Goal: Check status: Check status

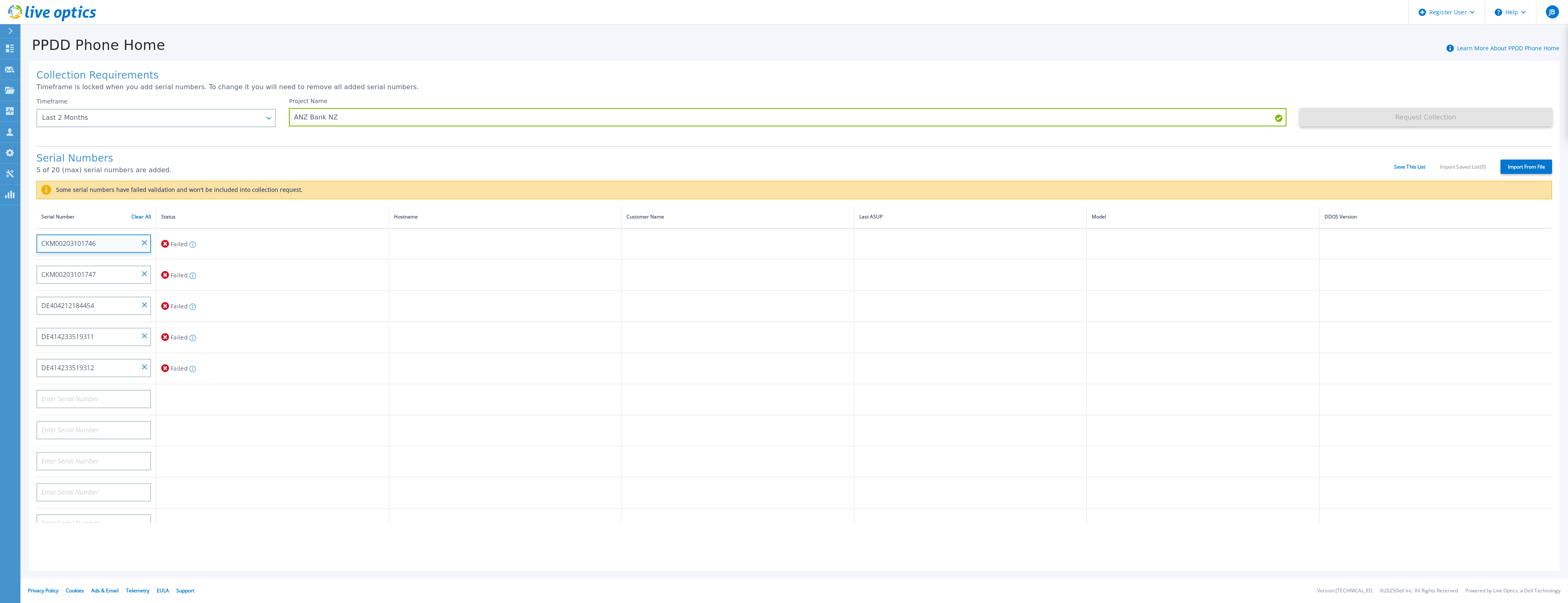
click at [121, 242] on input "CKM00203101746" at bounding box center [93, 243] width 114 height 18
click at [101, 244] on input "CKM00203101746" at bounding box center [93, 243] width 114 height 18
click at [99, 242] on input "CKM00203101746" at bounding box center [93, 243] width 114 height 18
click at [101, 278] on input "CKM00203101747" at bounding box center [93, 275] width 114 height 18
click at [101, 302] on input "DE404212184454" at bounding box center [93, 306] width 114 height 18
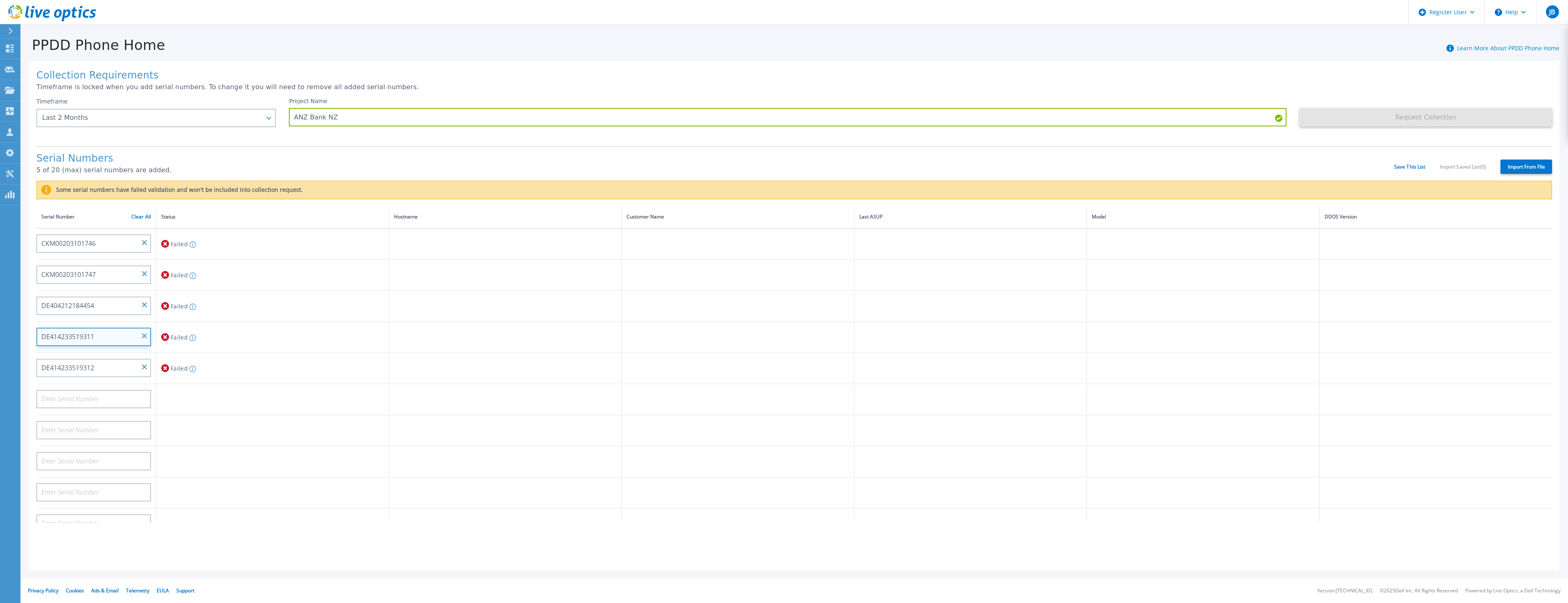
click at [105, 331] on input "DE414233519311" at bounding box center [93, 337] width 114 height 18
click at [143, 302] on div "DE404212184454" at bounding box center [93, 302] width 114 height 24
click at [148, 337] on input "DE414233519311" at bounding box center [93, 337] width 114 height 18
click at [142, 363] on input "DE414233519312" at bounding box center [93, 368] width 114 height 18
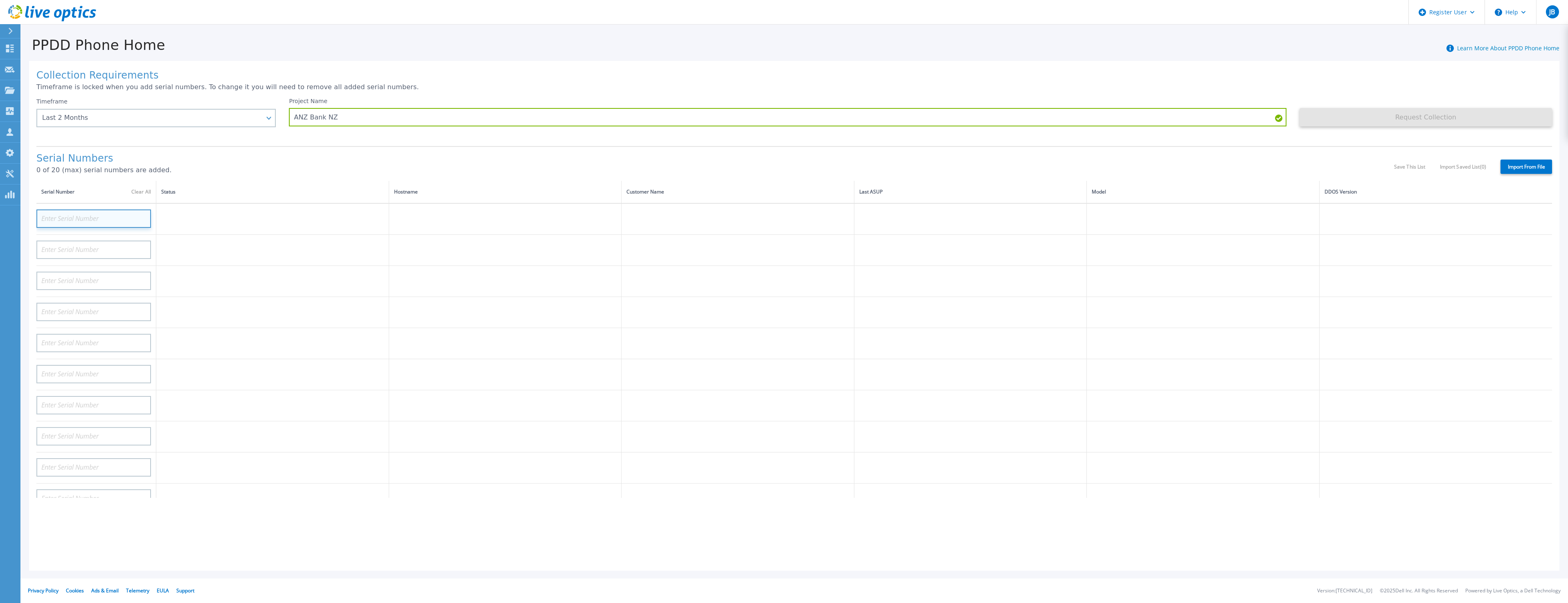
click at [113, 219] on input at bounding box center [93, 219] width 114 height 18
paste input "CKM00203101746"
type input "CKM00203101746"
click at [101, 245] on input at bounding box center [93, 250] width 114 height 18
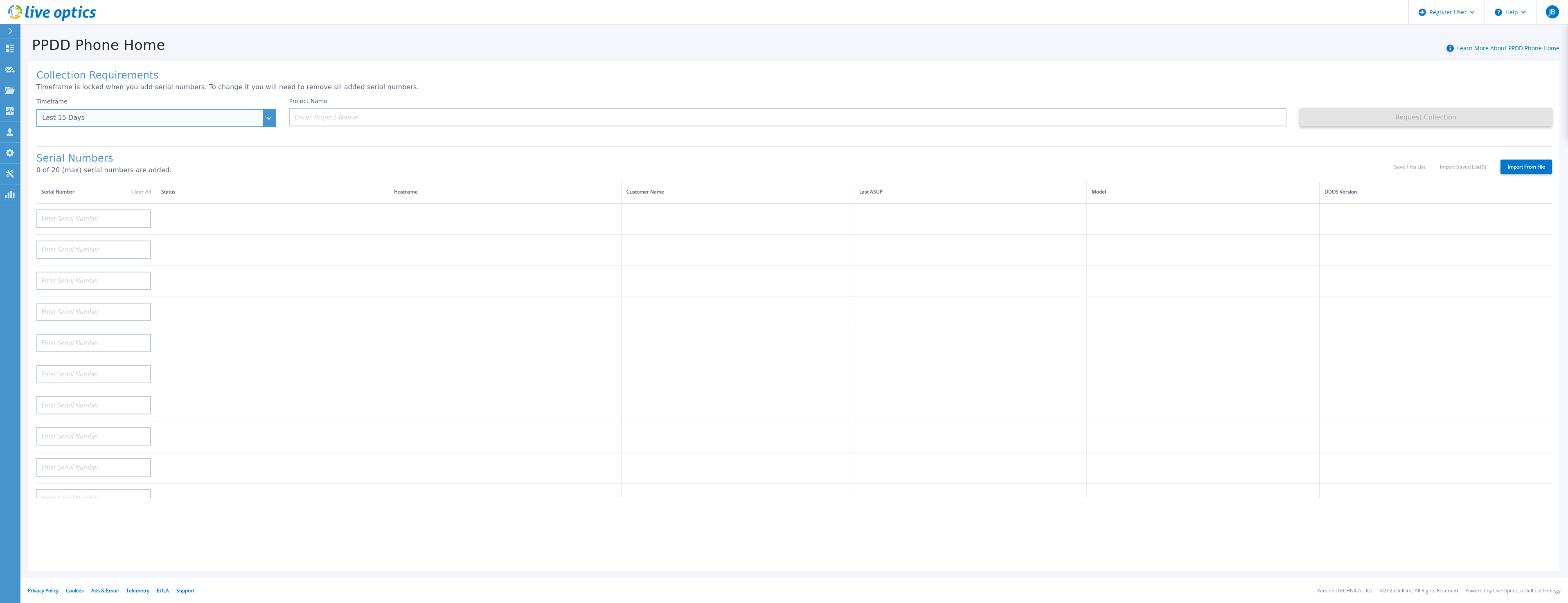
click at [265, 118] on div "Last 15 Days" at bounding box center [156, 118] width 240 height 18
click at [210, 149] on li "Last 2 Months" at bounding box center [156, 154] width 233 height 17
click at [322, 125] on input at bounding box center [787, 117] width 997 height 18
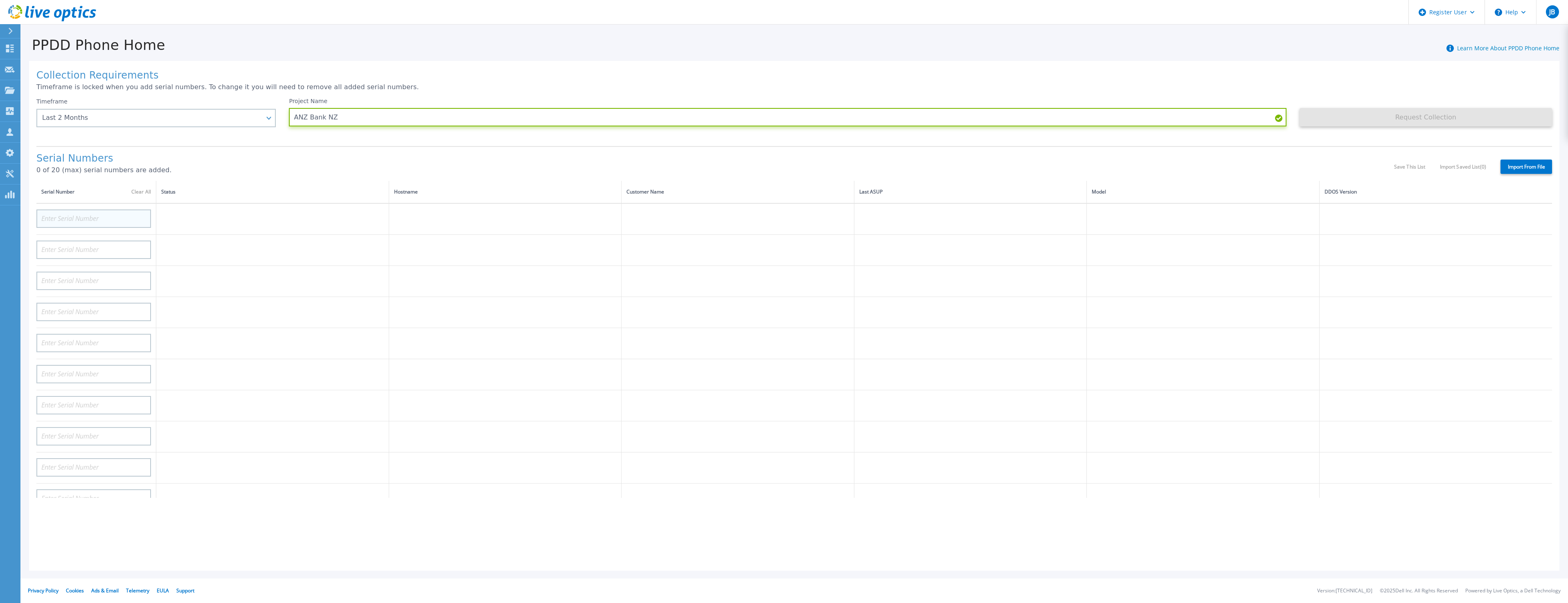
type input "ANZ Bank NZ"
click at [110, 220] on input at bounding box center [93, 219] width 114 height 18
paste input "CKM00203101746"
type input "CKM00203101746"
click at [104, 250] on input at bounding box center [93, 250] width 114 height 18
